Goal: Check status: Check status

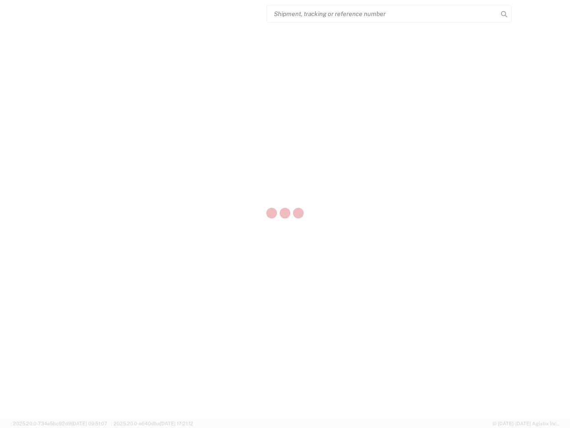
select select "US"
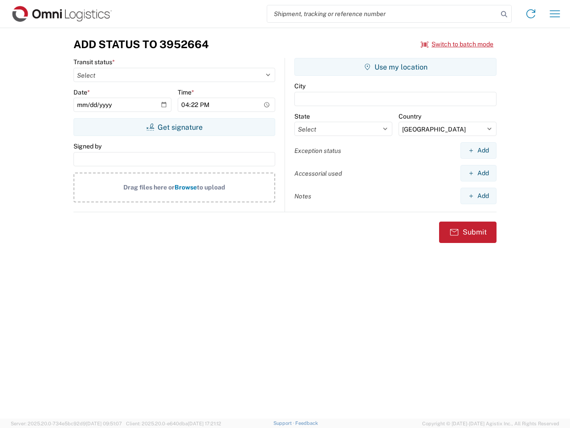
click at [383, 14] on input "search" at bounding box center [382, 13] width 231 height 17
click at [504, 14] on icon at bounding box center [504, 14] width 12 height 12
click at [531, 14] on icon at bounding box center [531, 14] width 14 height 14
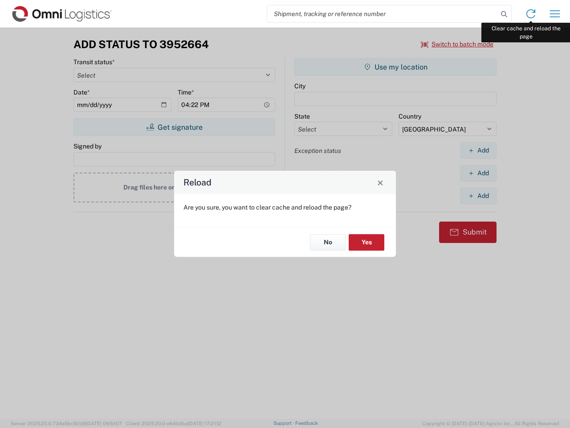
click at [555, 14] on div "Reload Are you sure, you want to clear cache and reload the page? No Yes" at bounding box center [285, 214] width 570 height 428
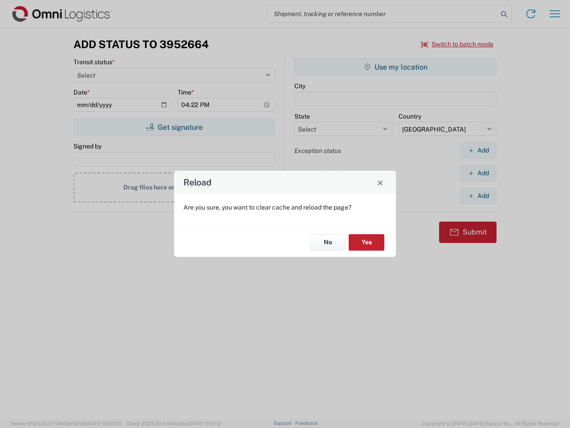
click at [458, 44] on div "Reload Are you sure, you want to clear cache and reload the page? No Yes" at bounding box center [285, 214] width 570 height 428
click at [174, 127] on div "Reload Are you sure, you want to clear cache and reload the page? No Yes" at bounding box center [285, 214] width 570 height 428
click at [396, 67] on div "Reload Are you sure, you want to clear cache and reload the page? No Yes" at bounding box center [285, 214] width 570 height 428
click at [479, 150] on div "Reload Are you sure, you want to clear cache and reload the page? No Yes" at bounding box center [285, 214] width 570 height 428
click at [479, 173] on div "Reload Are you sure, you want to clear cache and reload the page? No Yes" at bounding box center [285, 214] width 570 height 428
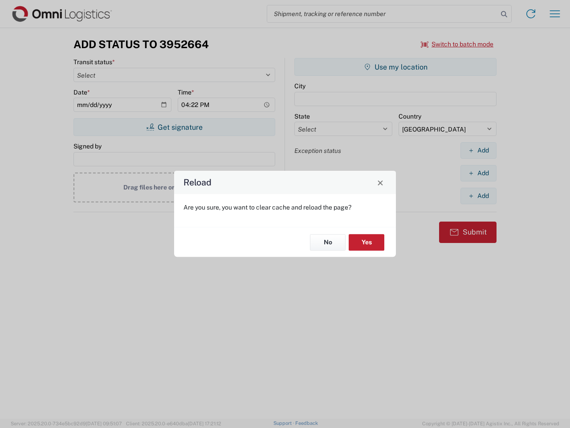
click at [479, 196] on div "Reload Are you sure, you want to clear cache and reload the page? No Yes" at bounding box center [285, 214] width 570 height 428
